Goal: Task Accomplishment & Management: Use online tool/utility

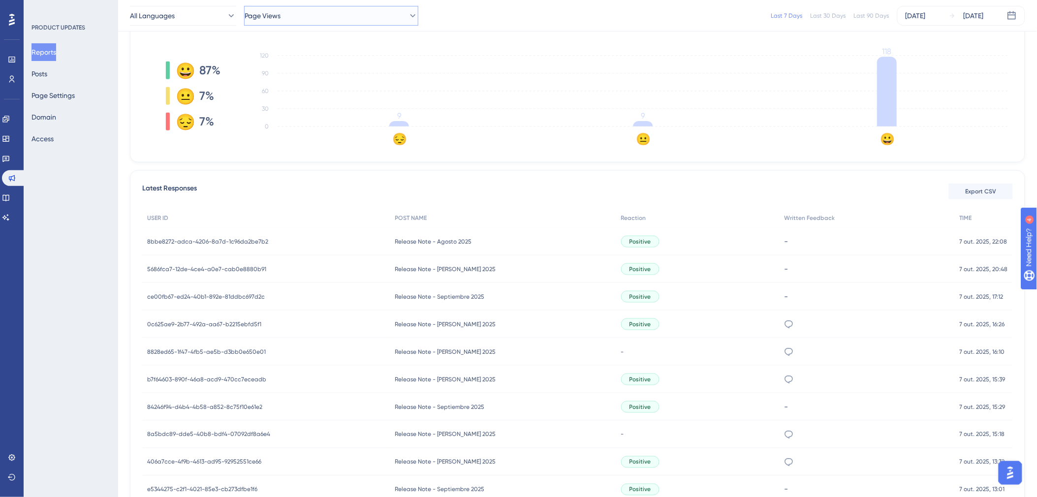
click at [376, 7] on button "Page Views" at bounding box center [331, 16] width 174 height 20
click at [350, 58] on div "Release Note - Septiembre 2025 Release Note - Septiembre 2025" at bounding box center [331, 66] width 146 height 20
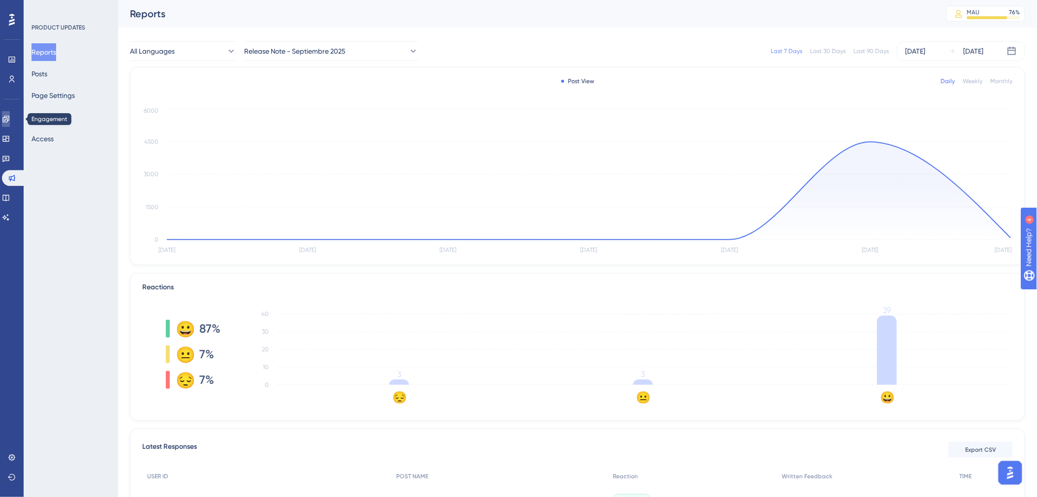
click at [10, 120] on link at bounding box center [6, 119] width 8 height 16
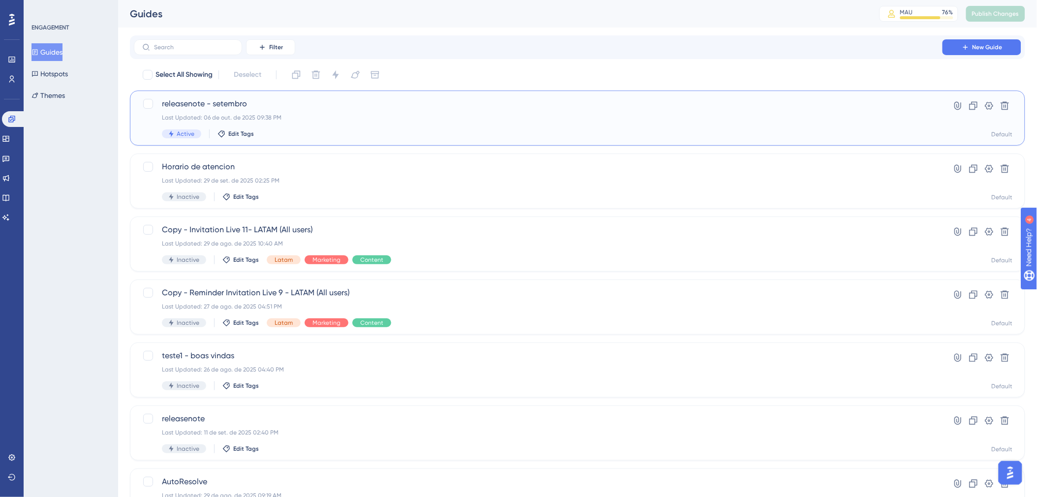
click at [463, 138] on div "releasenote - setembro Last Updated: 06 de out. de 2025 09:38 PM Active Edit Ta…" at bounding box center [578, 118] width 896 height 55
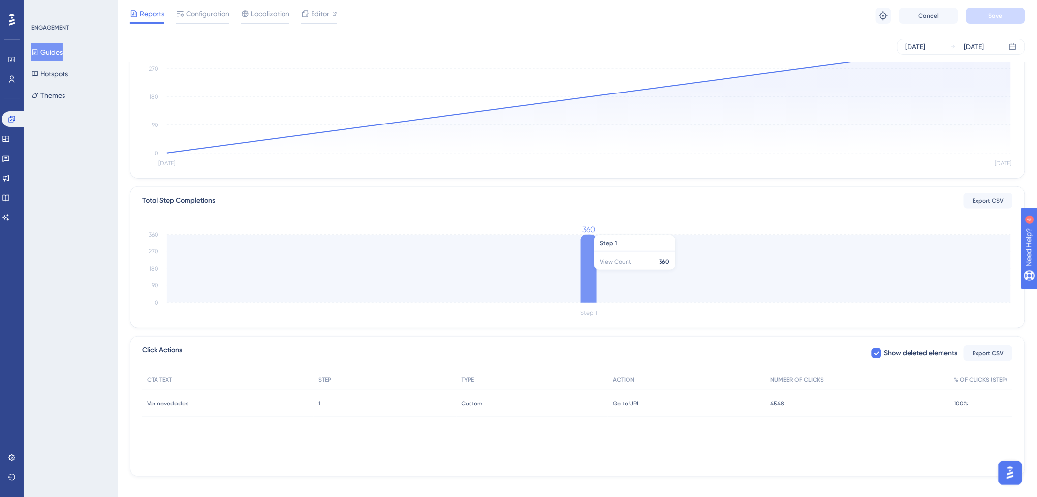
scroll to position [126, 0]
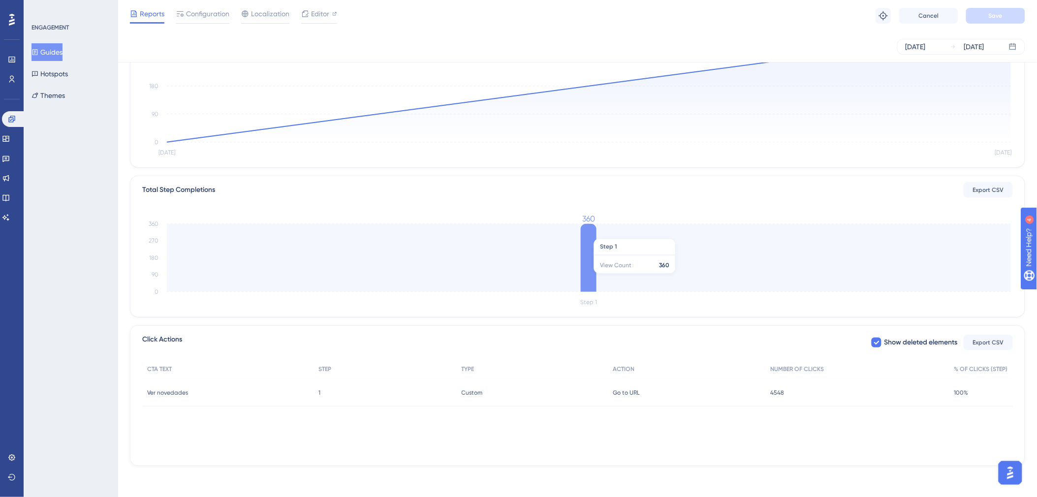
click at [579, 279] on icon "Step 1 0 90 180 270 360 360" at bounding box center [577, 262] width 871 height 94
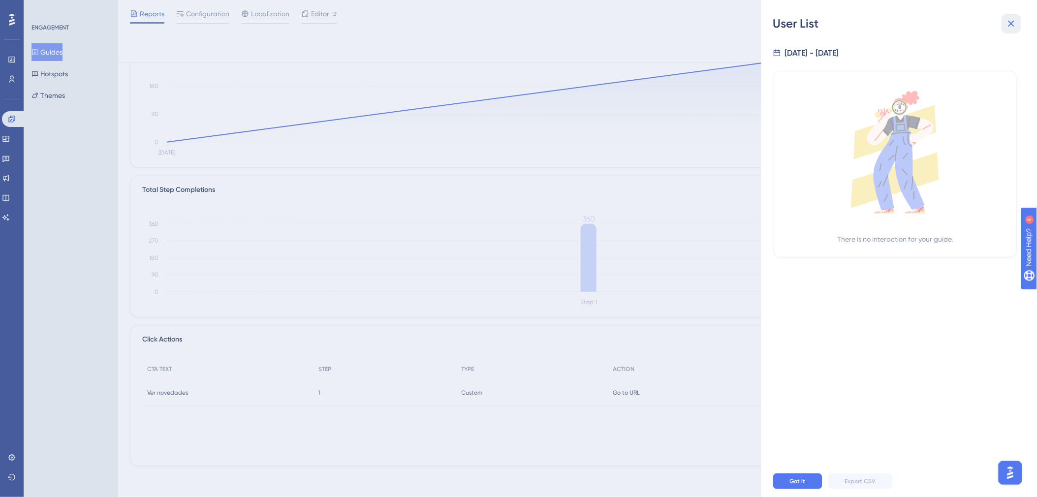
click at [1007, 23] on icon at bounding box center [1012, 24] width 12 height 12
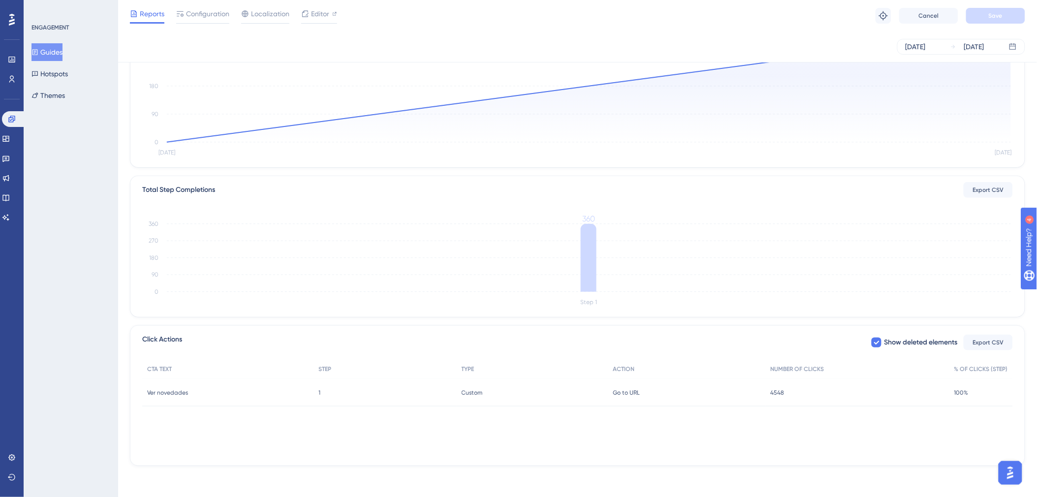
click at [964, 393] on span "100%" at bounding box center [962, 393] width 14 height 8
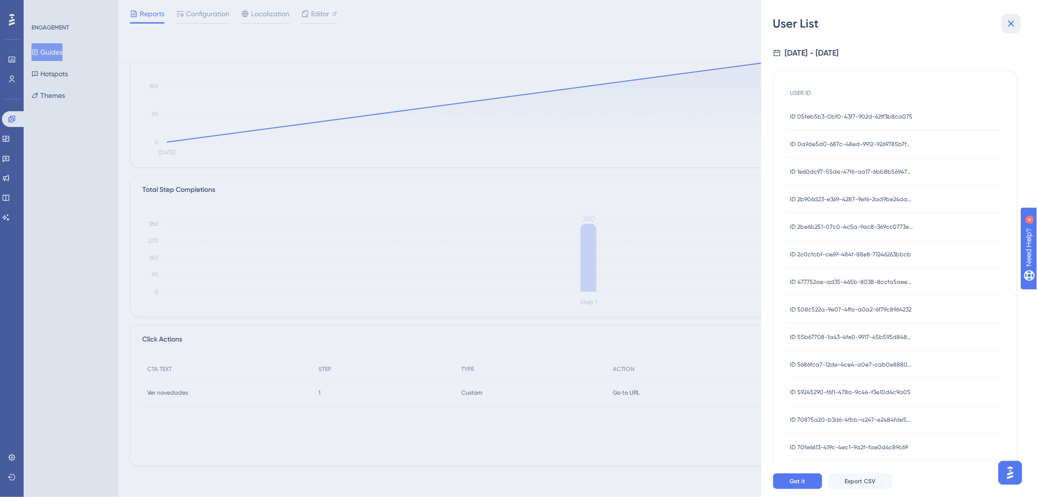
click at [1011, 28] on icon at bounding box center [1012, 24] width 12 height 12
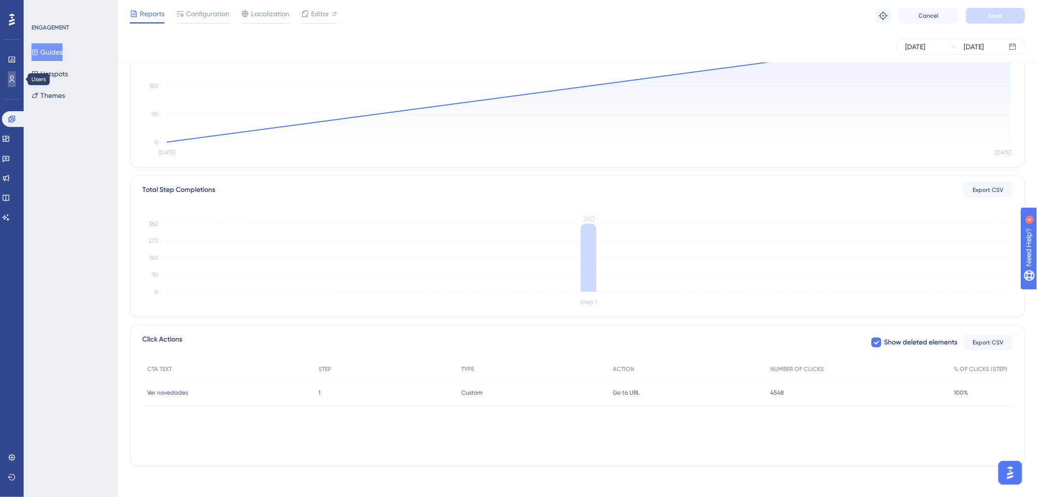
click at [16, 82] on link at bounding box center [12, 79] width 8 height 16
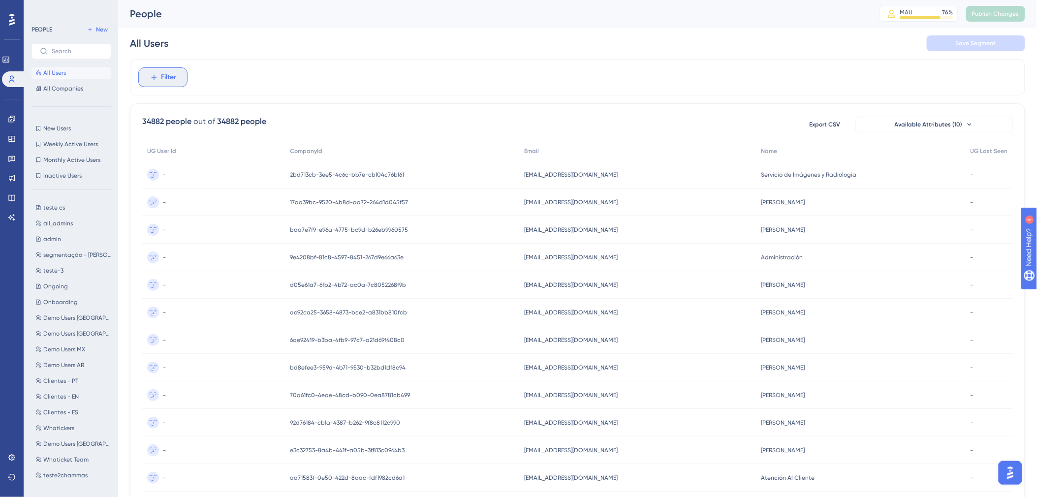
click at [163, 79] on span "Filter" at bounding box center [168, 77] width 15 height 12
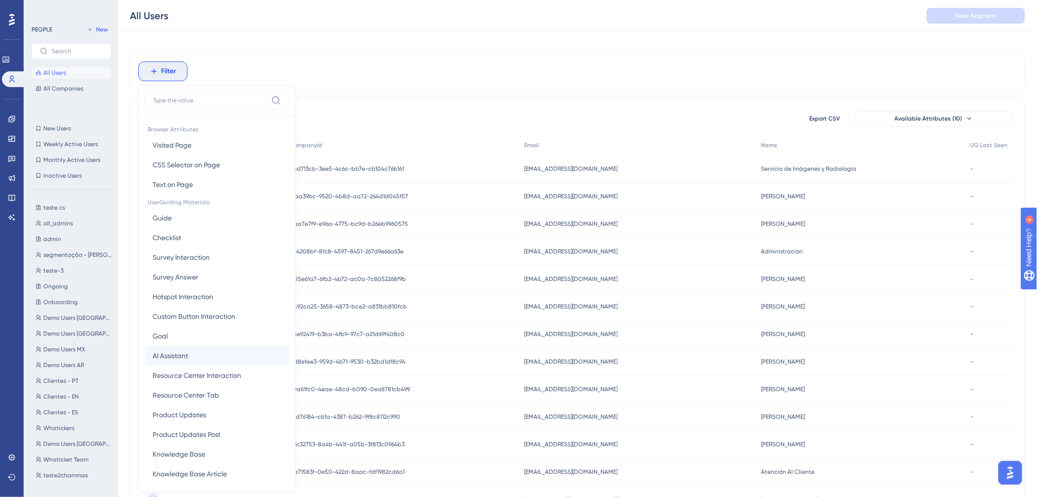
scroll to position [9, 0]
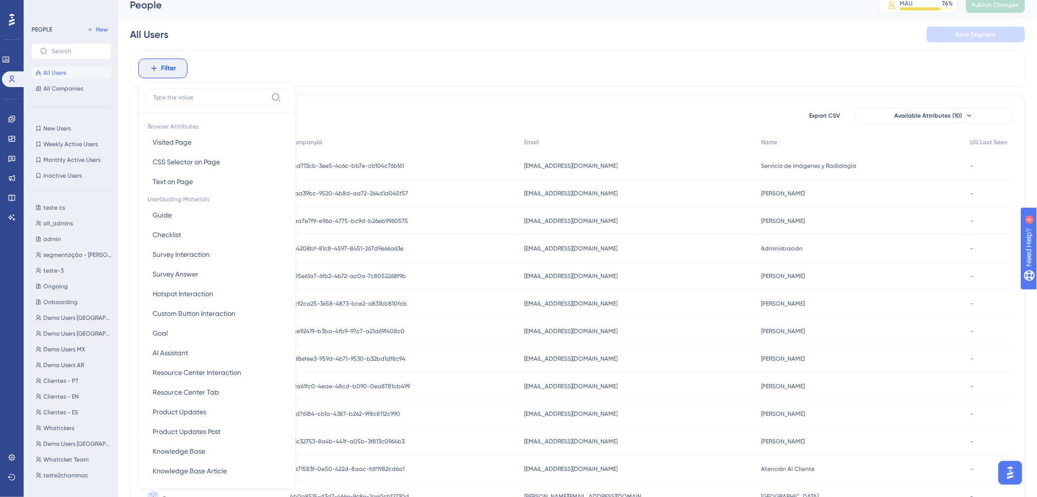
click at [272, 44] on div "All Users Save Segment" at bounding box center [578, 35] width 896 height 32
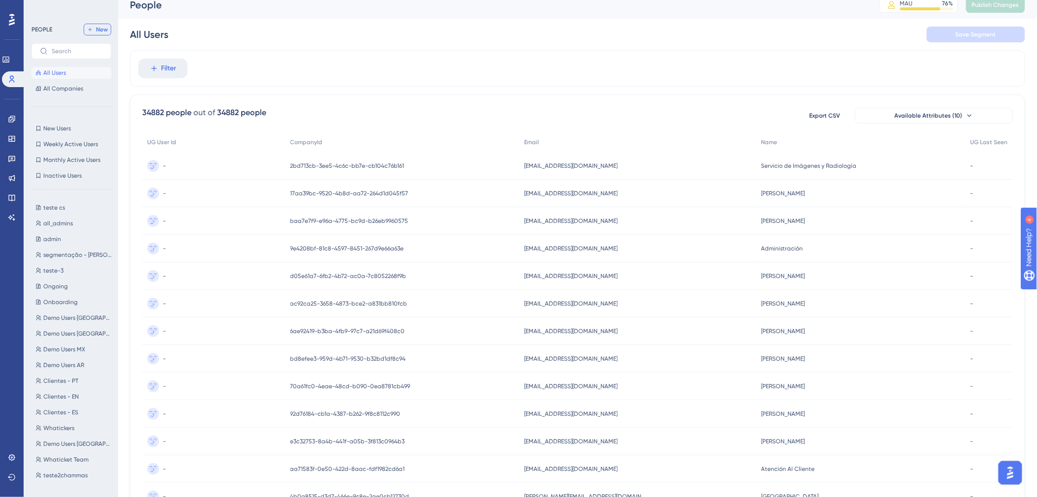
click at [95, 30] on button "New" at bounding box center [98, 30] width 28 height 12
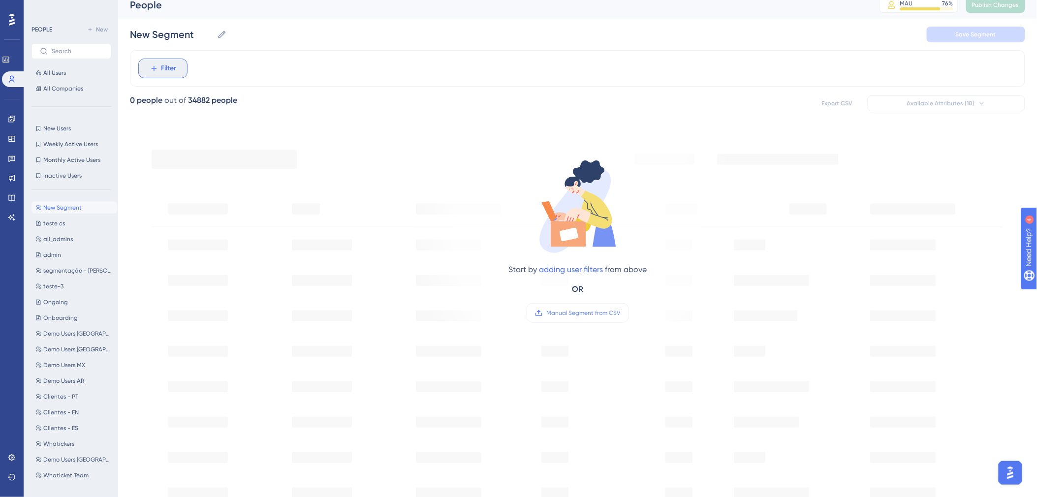
click at [183, 71] on button "Filter" at bounding box center [162, 69] width 49 height 20
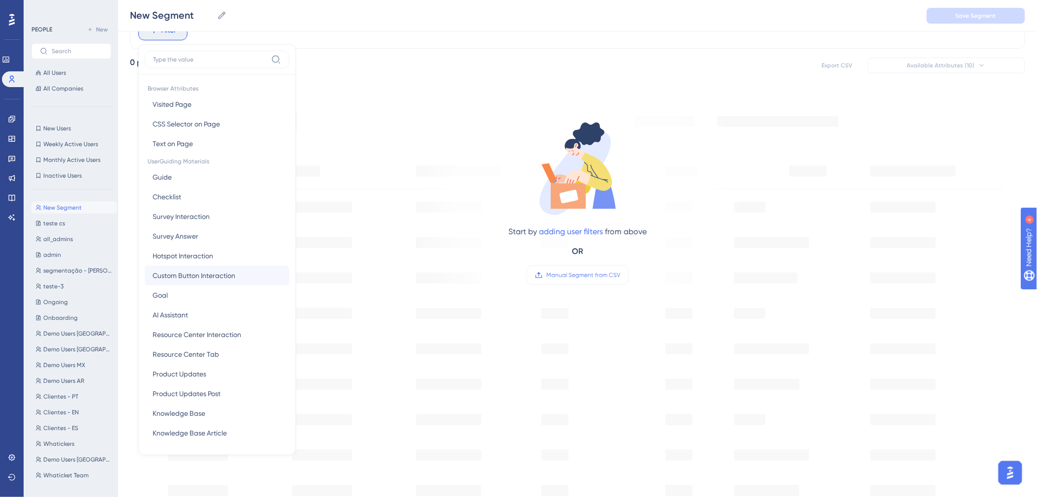
scroll to position [30, 0]
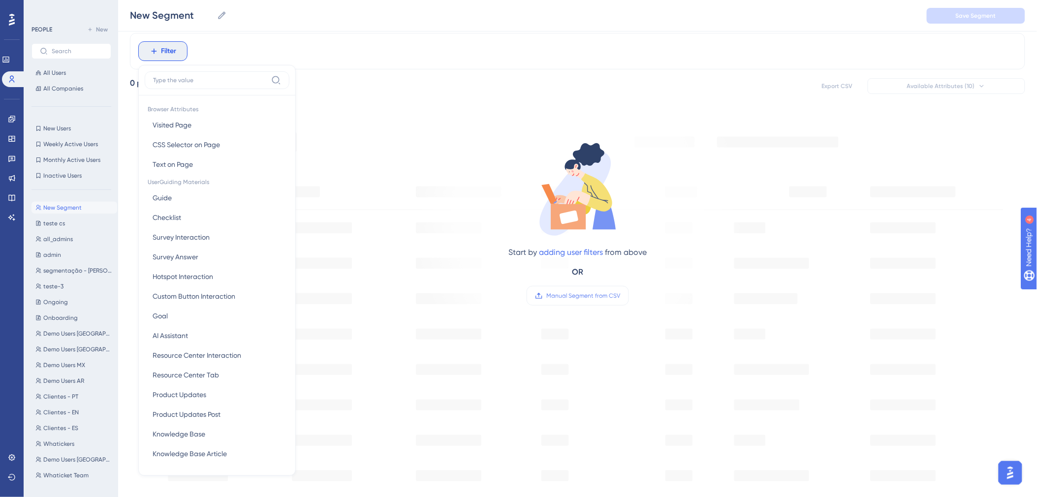
click at [245, 51] on div "Filter Browser Attributes Visited Page Visited Page CSS Selector on Page CSS Se…" at bounding box center [578, 51] width 896 height 36
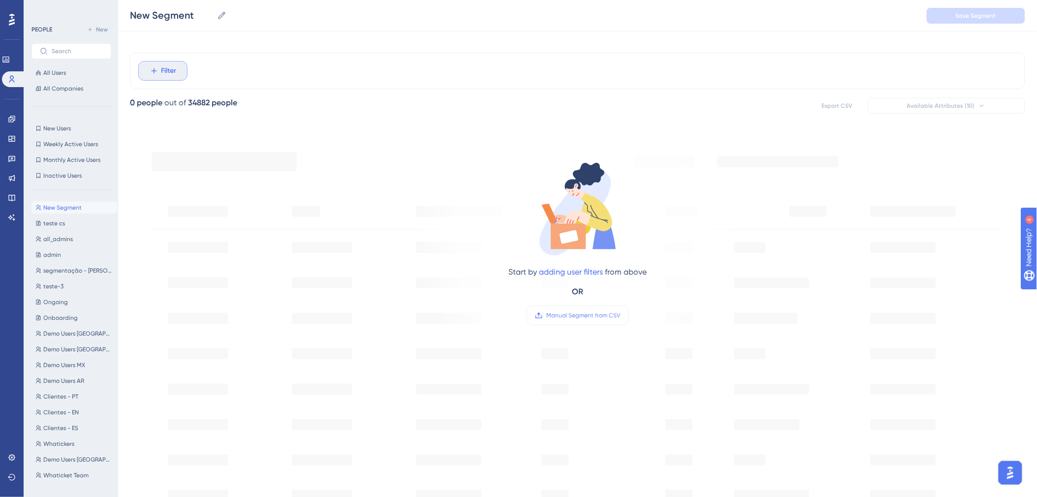
scroll to position [0, 0]
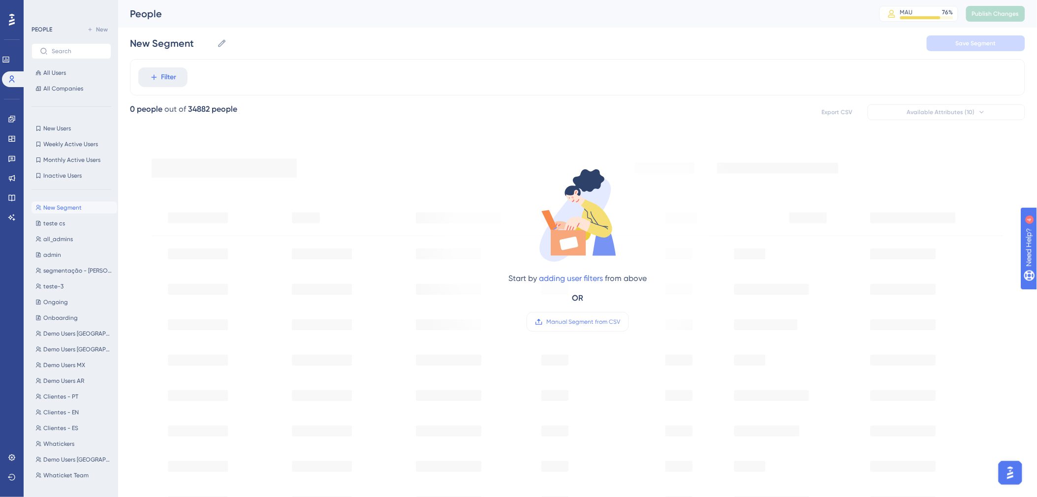
click at [153, 87] on div "Filter" at bounding box center [578, 77] width 896 height 36
click at [173, 67] on button "Filter" at bounding box center [162, 77] width 49 height 20
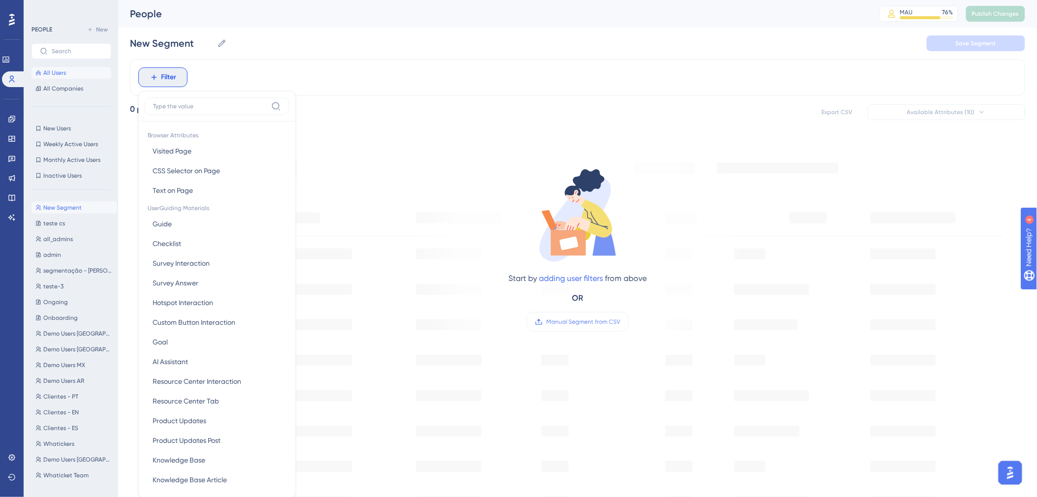
click at [63, 74] on span "All Users" at bounding box center [54, 73] width 23 height 8
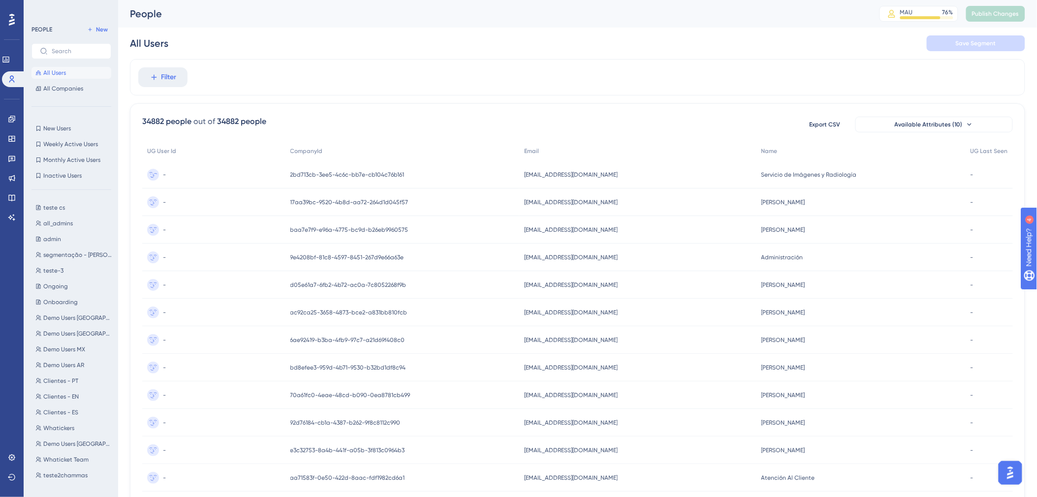
click at [224, 171] on div "-" at bounding box center [213, 175] width 143 height 28
click at [231, 170] on div "-" at bounding box center [213, 175] width 143 height 28
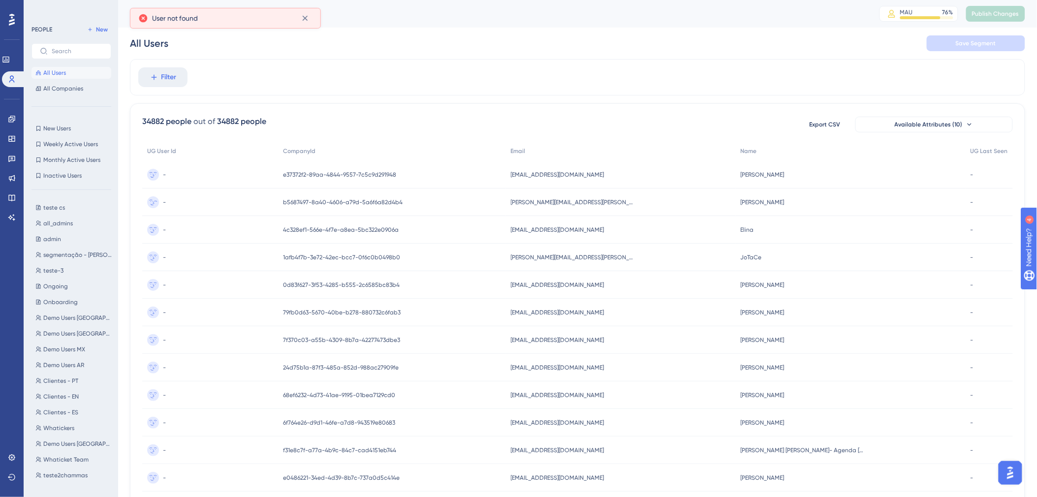
click at [370, 195] on div "b5687497-8a40-4606-a79d-5a6f6a82d4b4 b5687497-8a40-4606-a79d-5a6f6a82d4b4" at bounding box center [391, 203] width 227 height 28
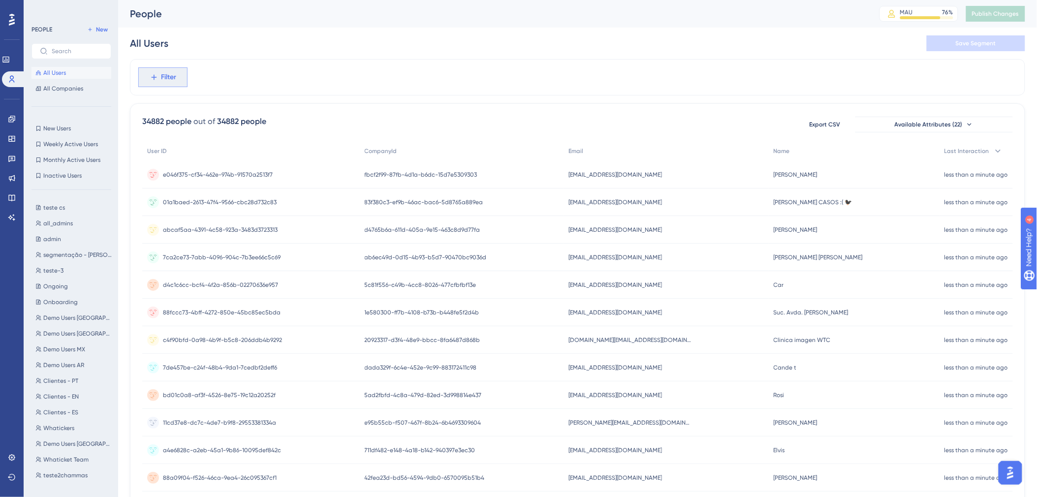
click at [161, 77] on span "Filter" at bounding box center [168, 77] width 15 height 12
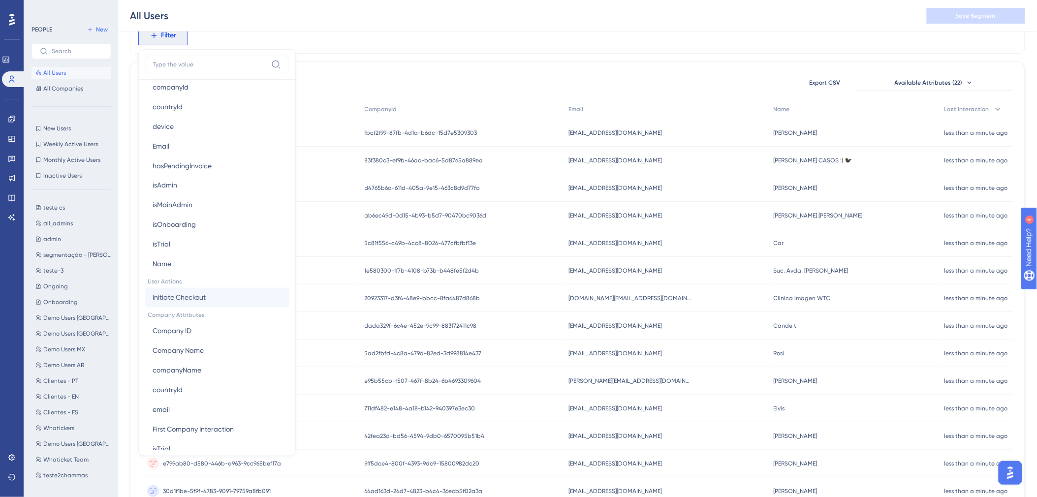
scroll to position [542, 0]
click at [204, 248] on button "isOnboarding isOnboarding" at bounding box center [217, 245] width 145 height 20
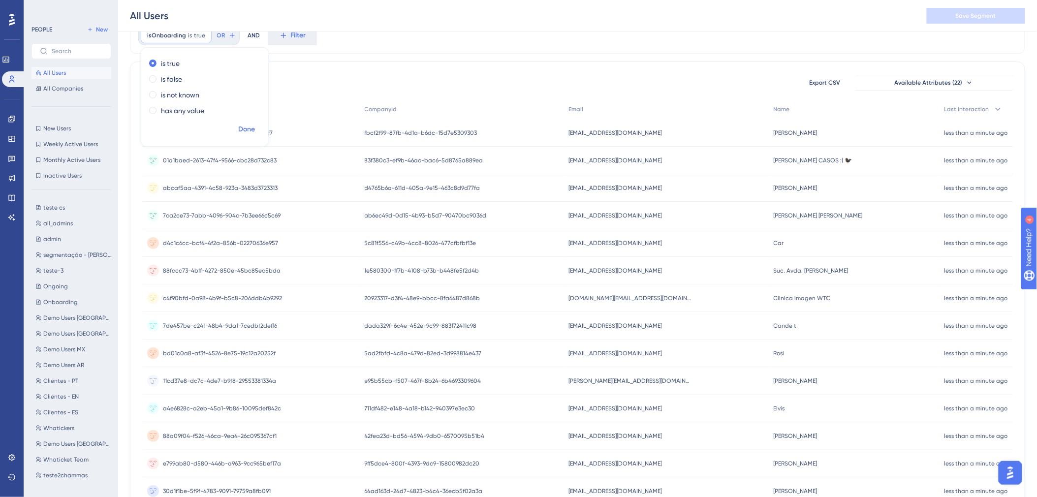
click at [253, 126] on span "Done" at bounding box center [246, 130] width 17 height 12
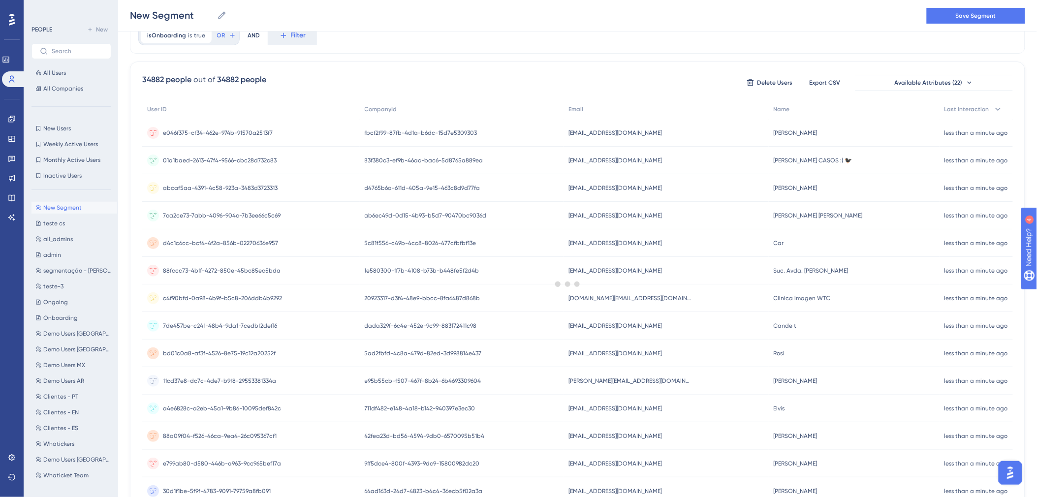
scroll to position [0, 0]
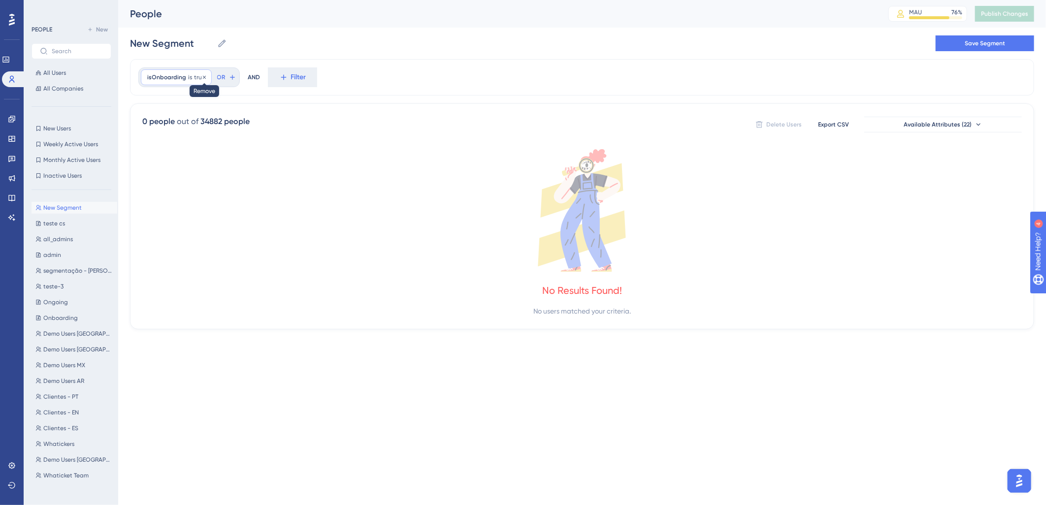
click at [202, 75] on icon at bounding box center [204, 77] width 6 height 6
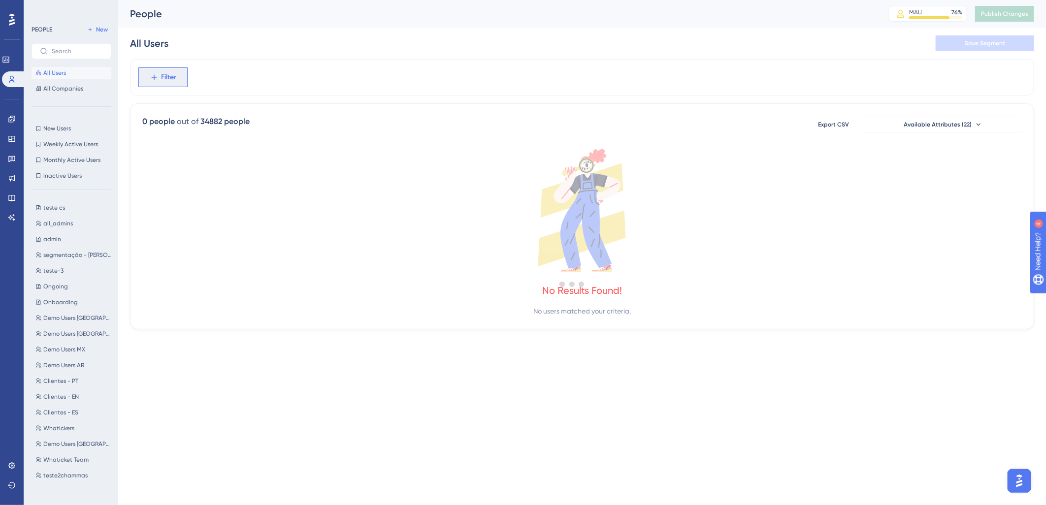
click at [154, 77] on icon at bounding box center [153, 77] width 5 height 5
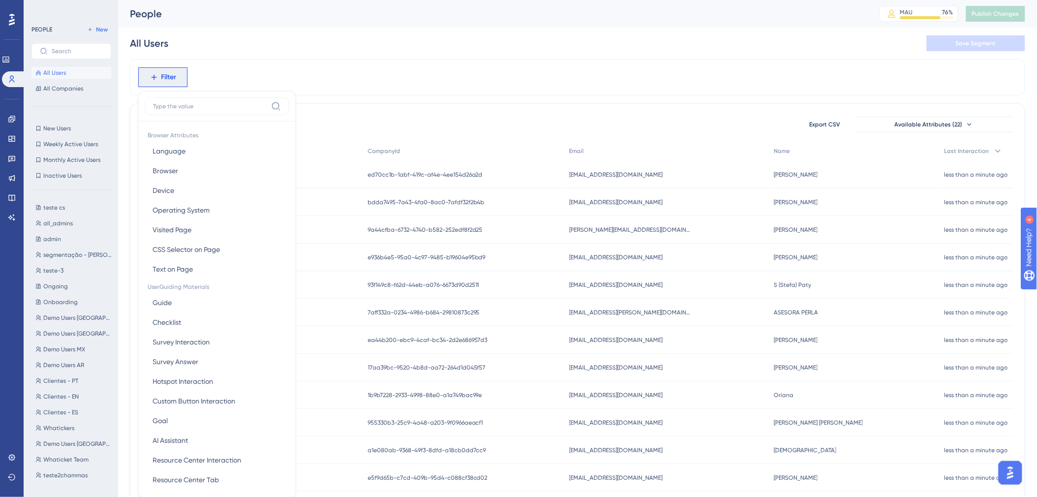
click at [340, 88] on div "Filter Browser Attributes Language Language Browser Browser Device Device Opera…" at bounding box center [578, 77] width 896 height 36
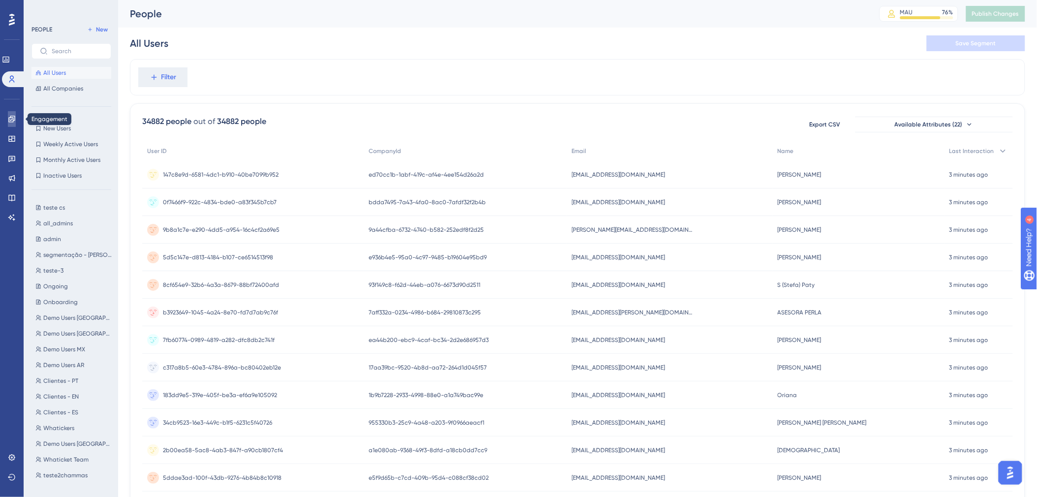
click at [13, 122] on icon at bounding box center [12, 119] width 8 height 8
